Goal: Find specific page/section: Find specific page/section

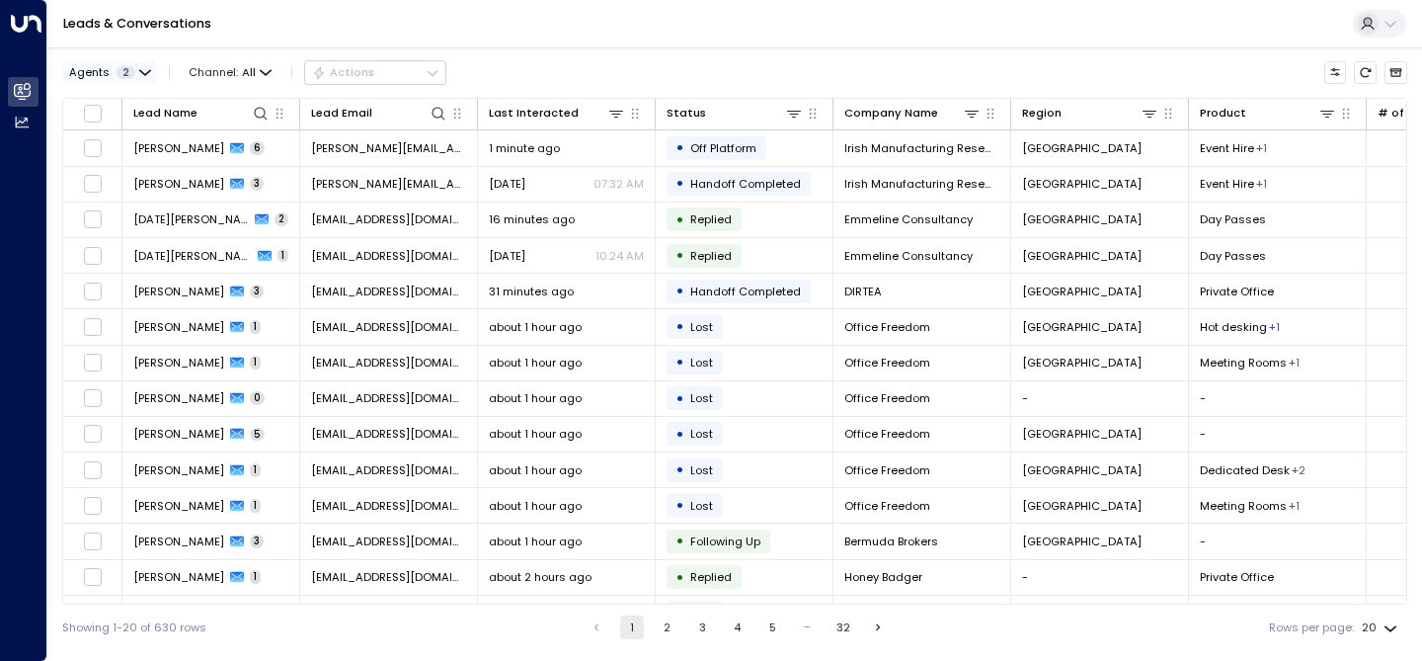
click at [134, 70] on button "Agents 2" at bounding box center [109, 72] width 94 height 22
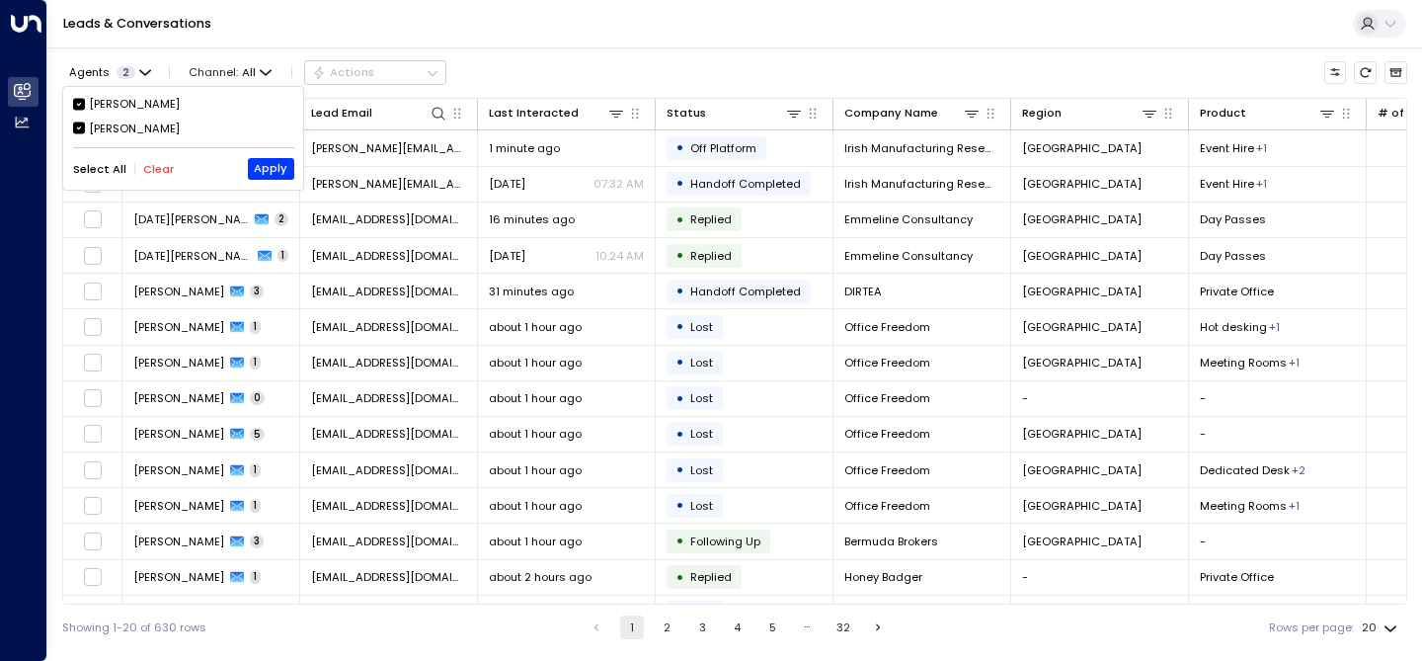
click at [620, 18] on div at bounding box center [711, 330] width 1422 height 661
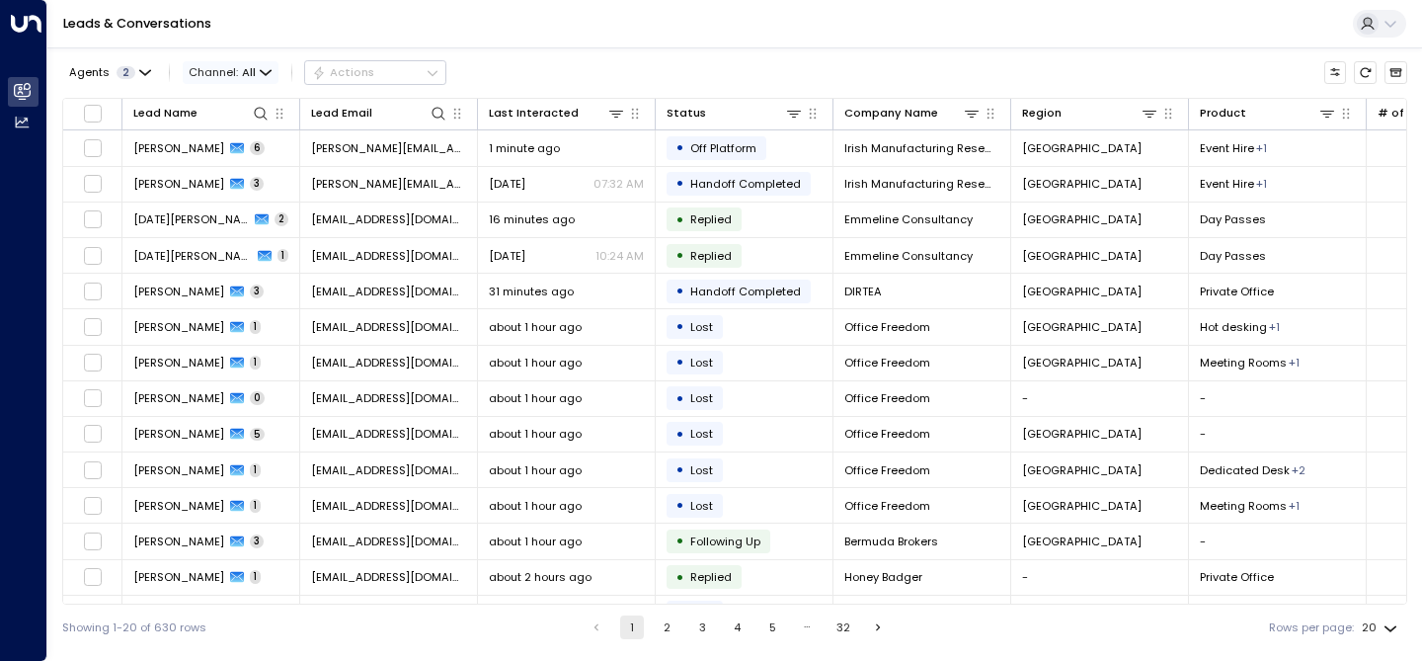
click at [251, 75] on span "All" at bounding box center [249, 72] width 14 height 13
click at [634, 36] on div at bounding box center [711, 330] width 1422 height 661
click at [1336, 72] on icon "Customize" at bounding box center [1336, 72] width 13 height 13
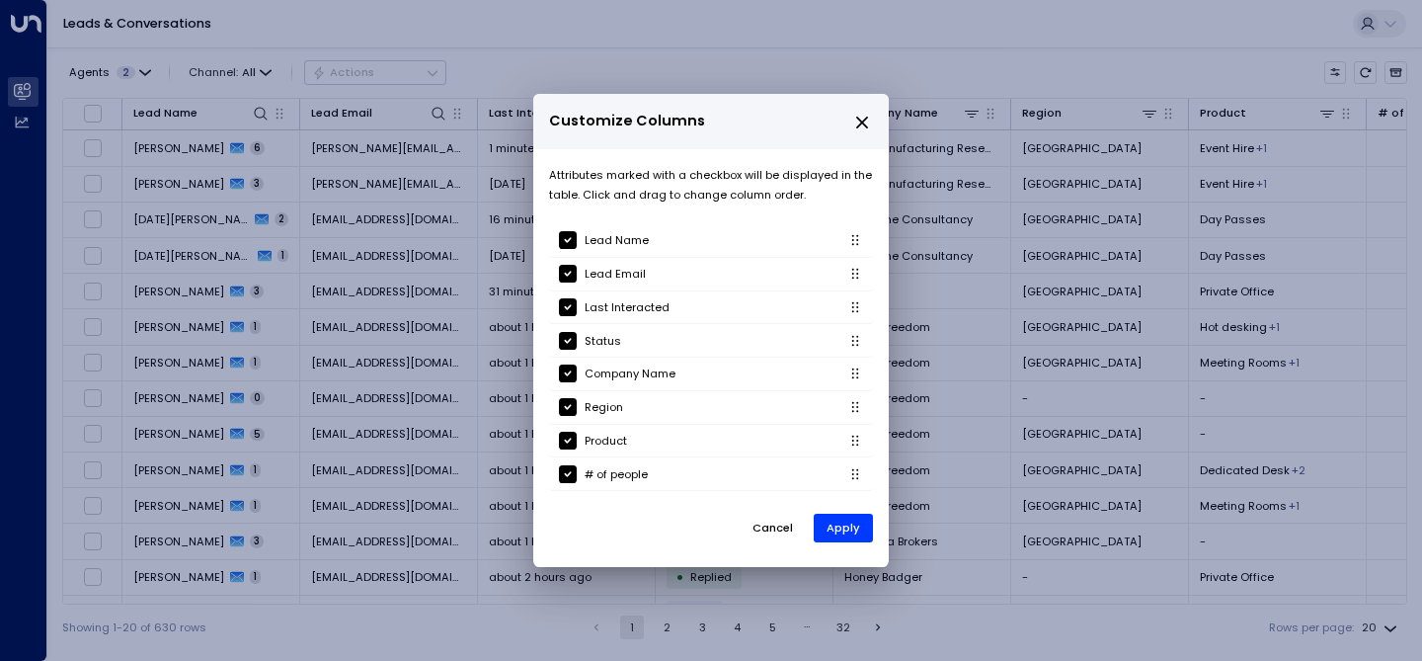
click at [860, 120] on icon "close" at bounding box center [862, 123] width 18 height 18
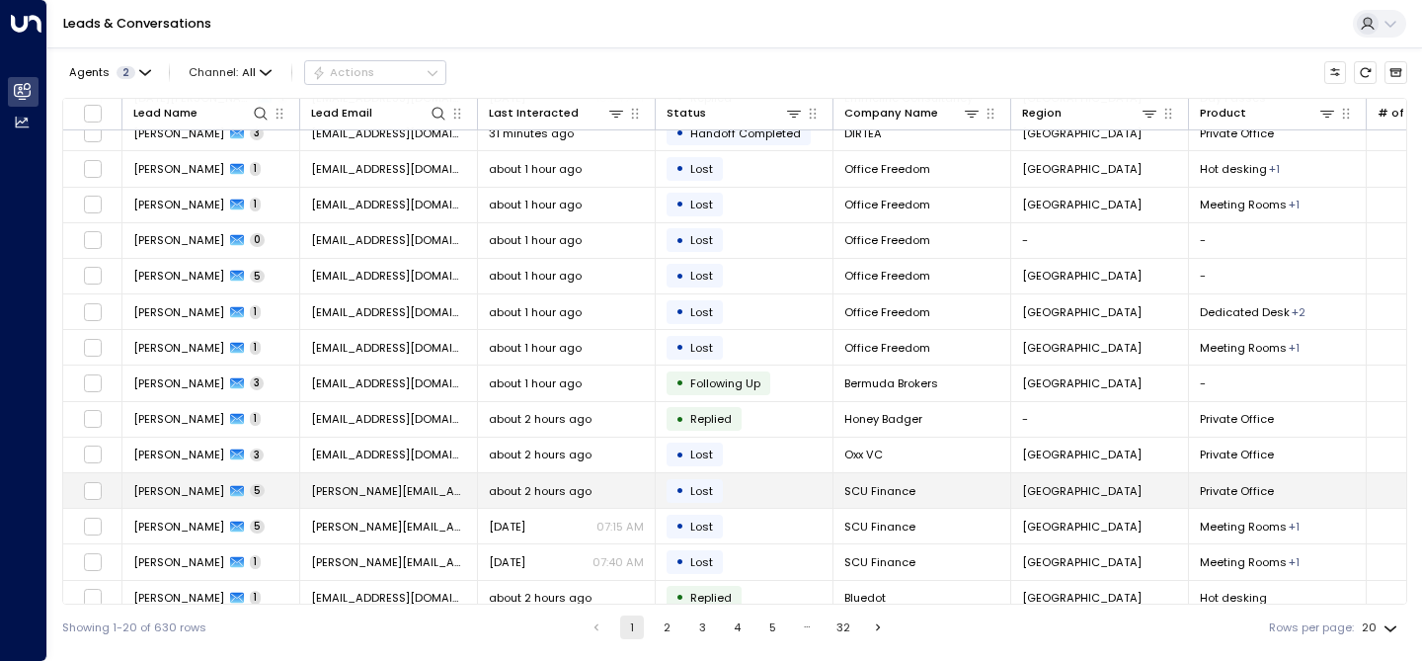
scroll to position [0, 0]
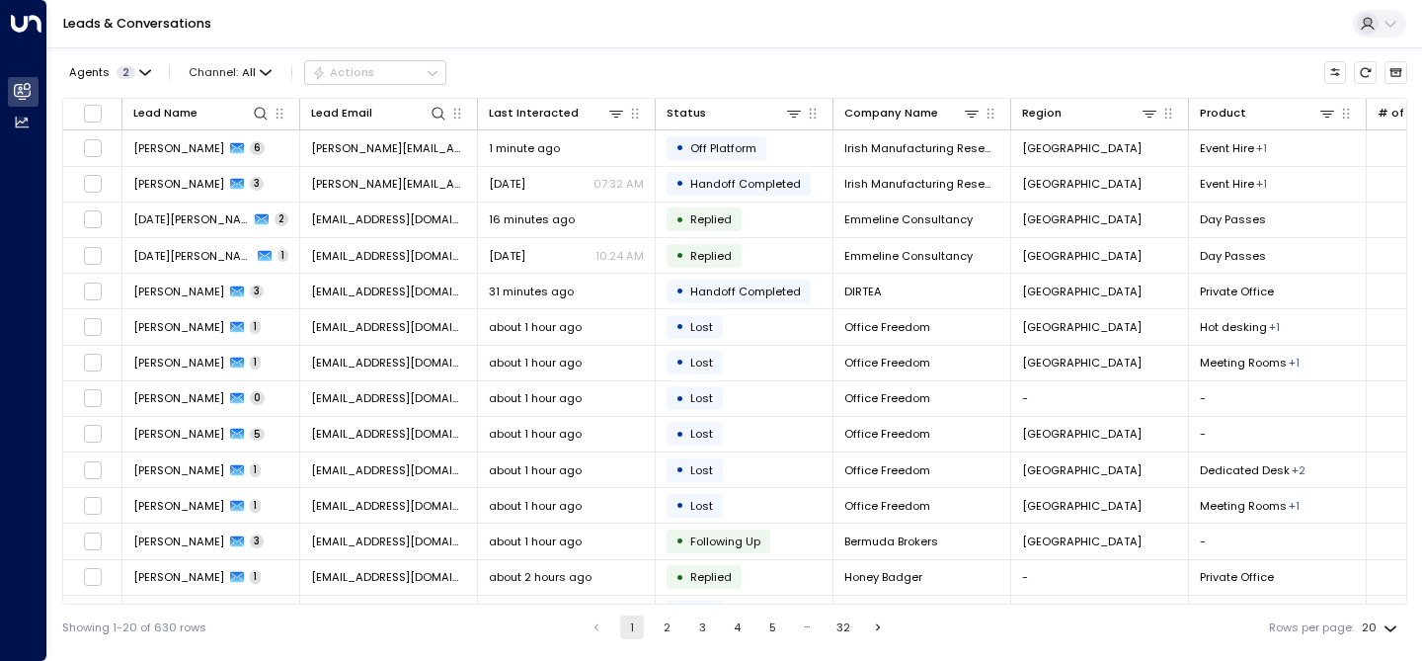
click at [740, 624] on button "4" at bounding box center [738, 627] width 24 height 24
